Goal: Contribute content: Add original content to the website for others to see

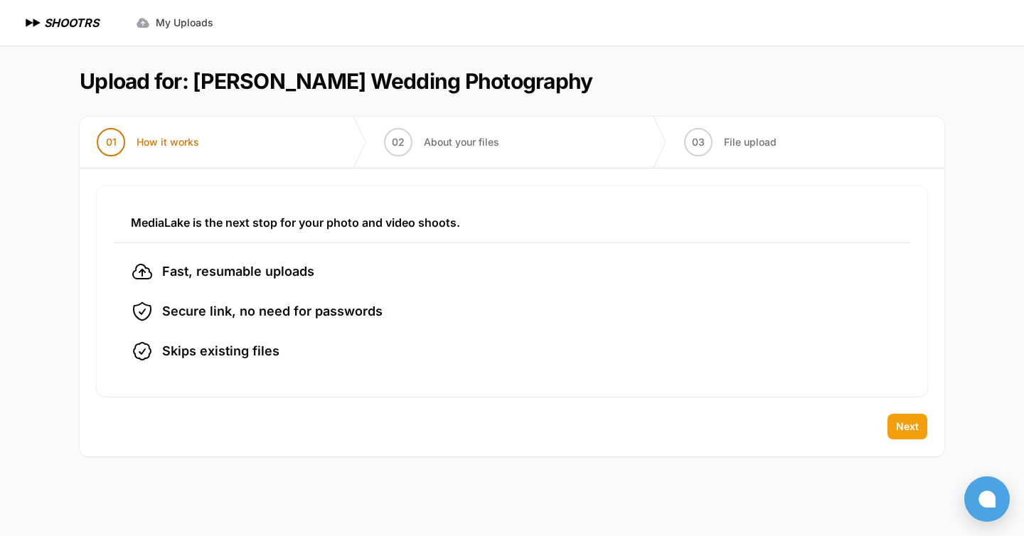
click at [904, 417] on button "Next" at bounding box center [907, 427] width 40 height 26
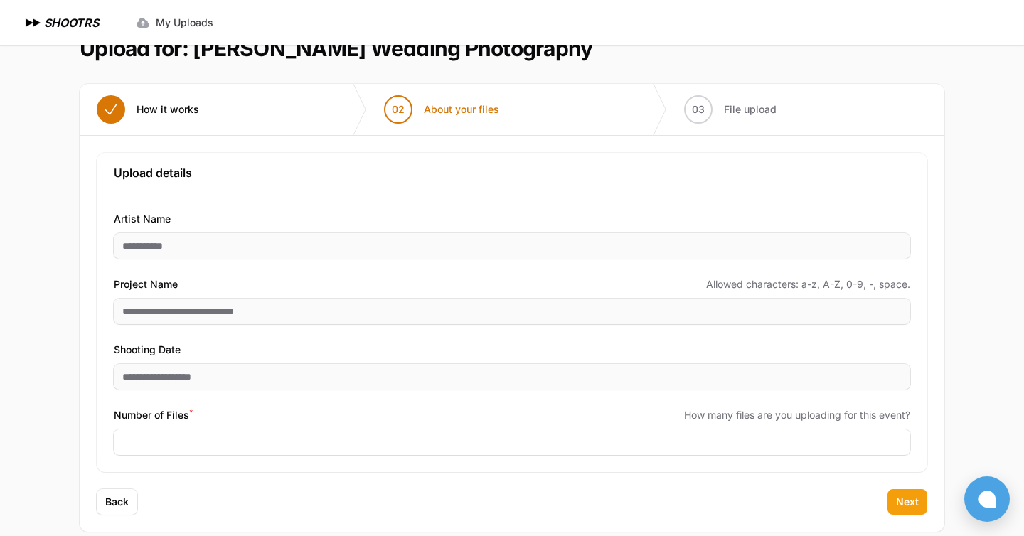
scroll to position [51, 0]
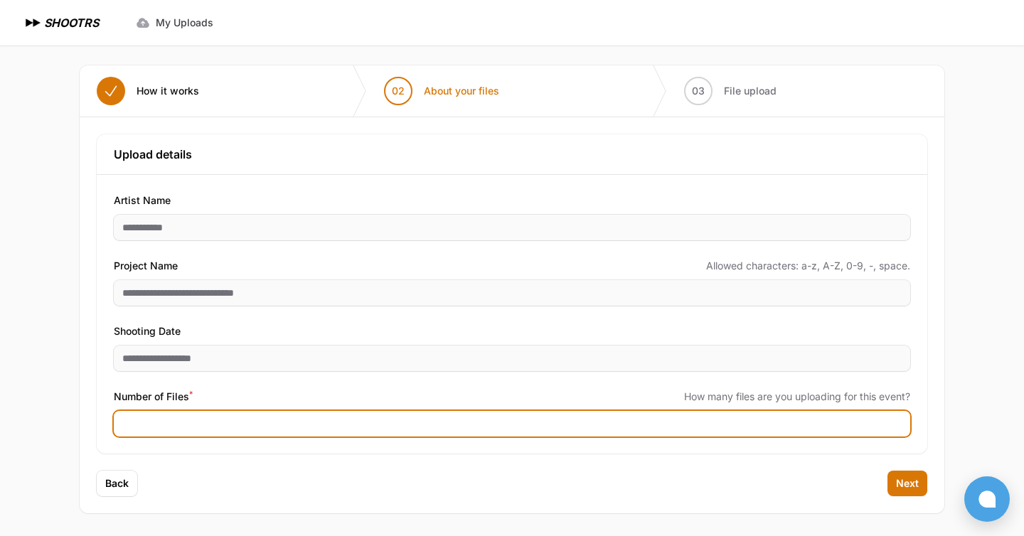
click at [237, 424] on input "Number of Files *" at bounding box center [512, 424] width 796 height 26
type input "****"
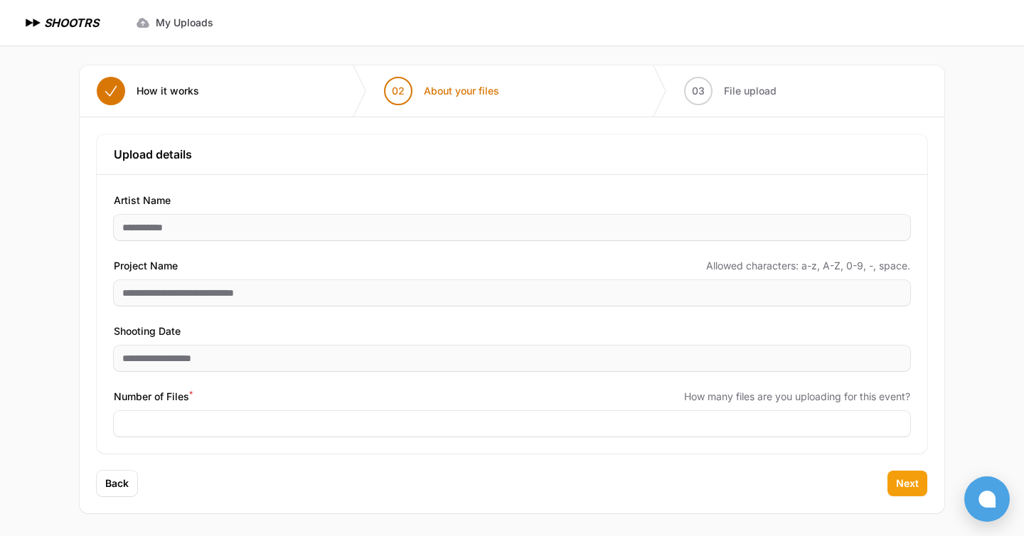
click at [904, 472] on button "Next" at bounding box center [907, 484] width 40 height 26
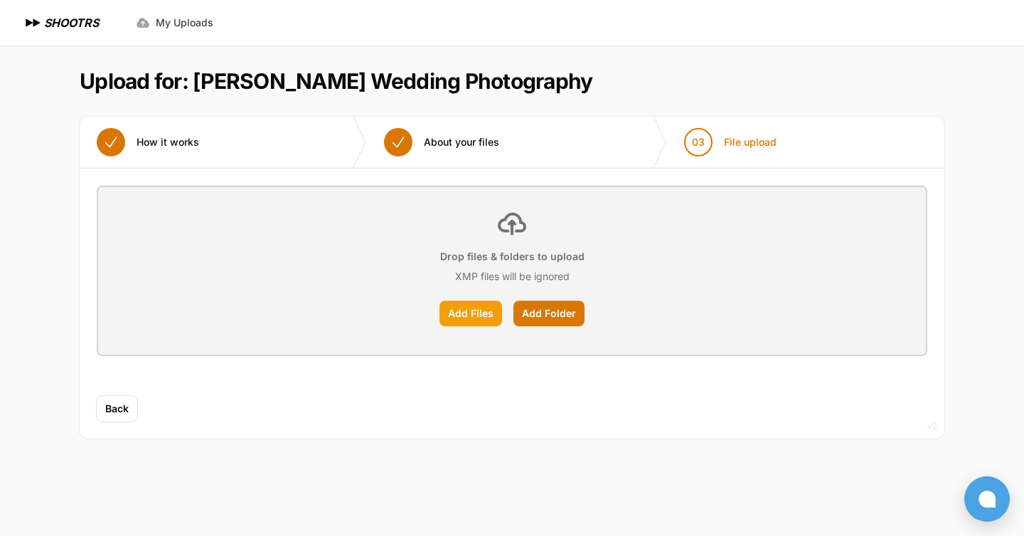
click at [481, 316] on label "Add Files" at bounding box center [470, 314] width 63 height 26
click at [0, 0] on input "Add Files" at bounding box center [0, 0] width 0 height 0
